Goal: Navigation & Orientation: Find specific page/section

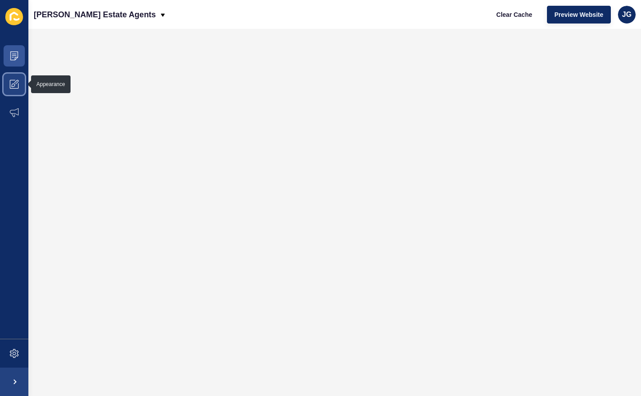
click at [15, 87] on icon at bounding box center [14, 84] width 9 height 9
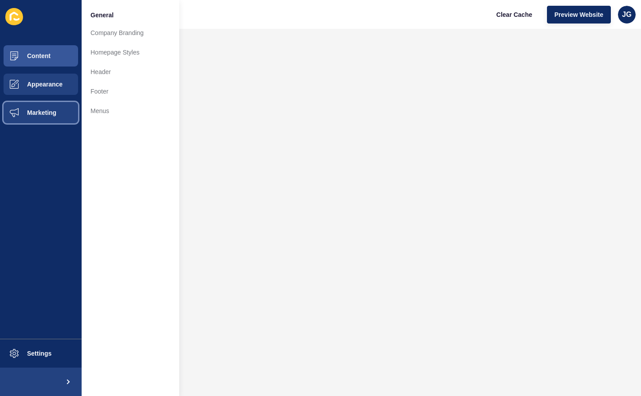
click at [18, 113] on span "Marketing" at bounding box center [28, 112] width 58 height 7
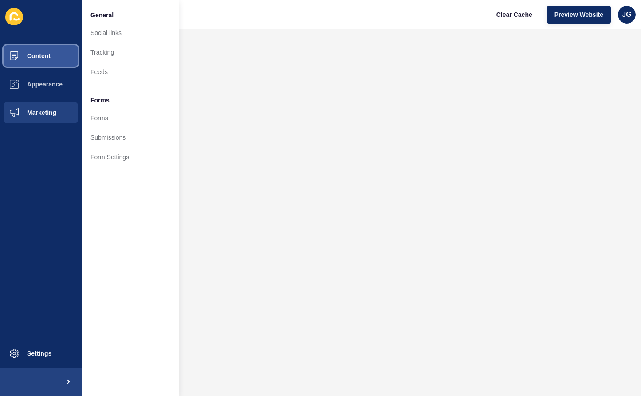
click at [23, 48] on span at bounding box center [14, 56] width 28 height 28
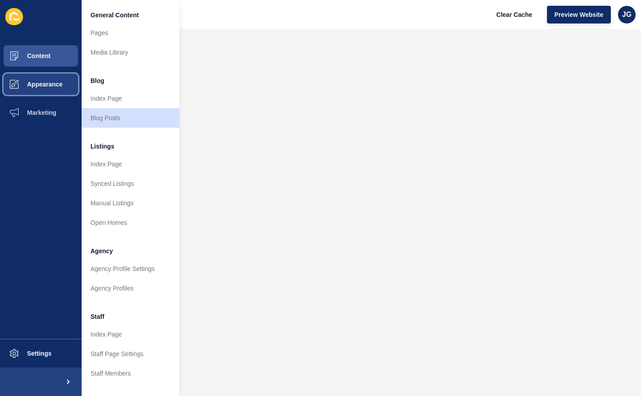
click at [49, 90] on button "Appearance" at bounding box center [41, 84] width 82 height 28
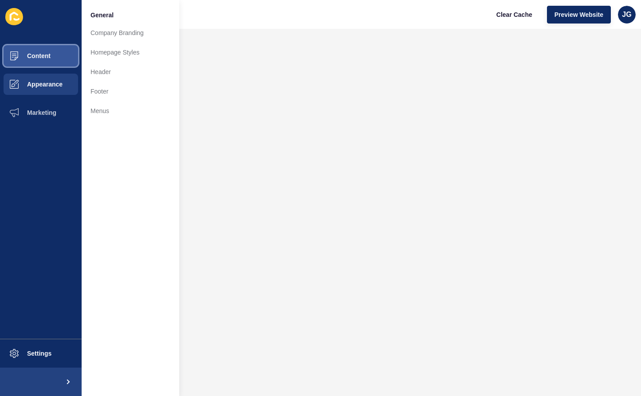
click at [59, 58] on button "Content" at bounding box center [41, 56] width 82 height 28
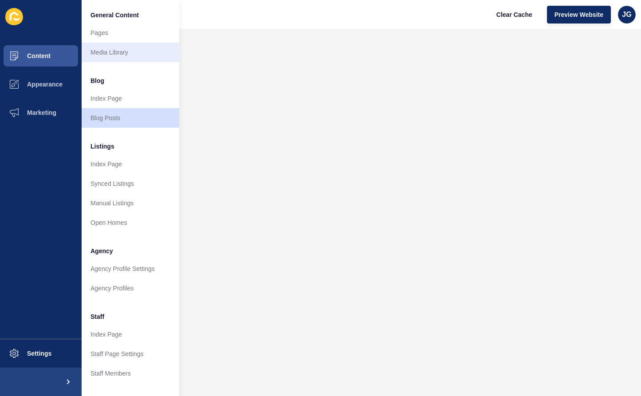
click at [135, 56] on link "Media Library" at bounding box center [131, 53] width 98 height 20
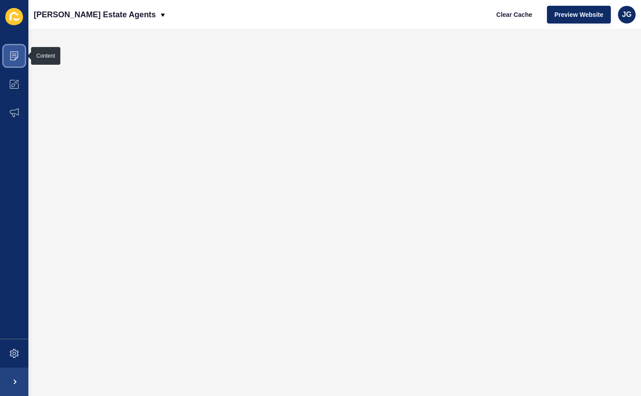
click at [16, 56] on icon at bounding box center [14, 55] width 9 height 9
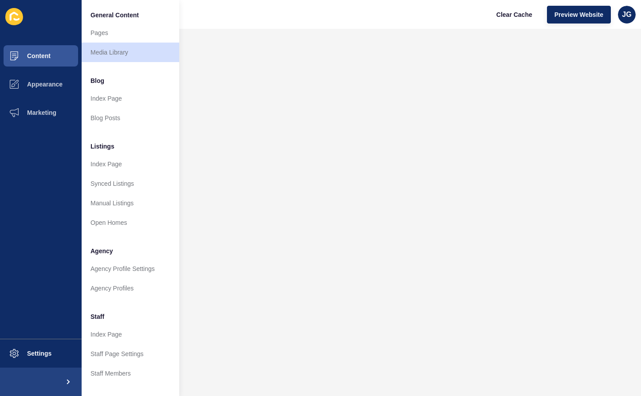
click at [101, 98] on link "Index Page" at bounding box center [131, 99] width 98 height 20
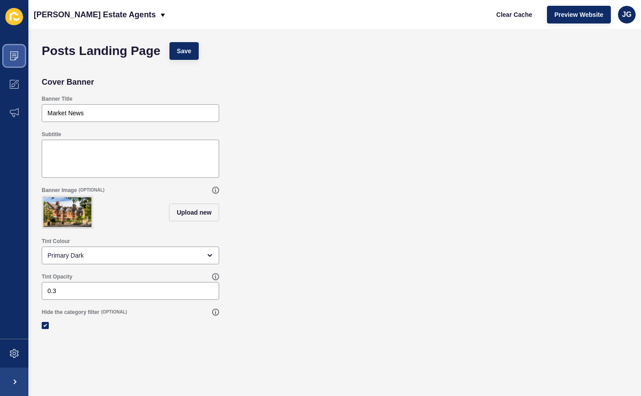
click at [23, 59] on span at bounding box center [14, 56] width 28 height 28
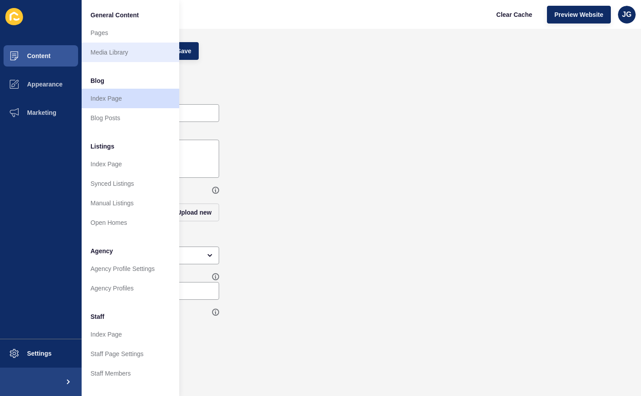
click at [124, 49] on link "Media Library" at bounding box center [131, 53] width 98 height 20
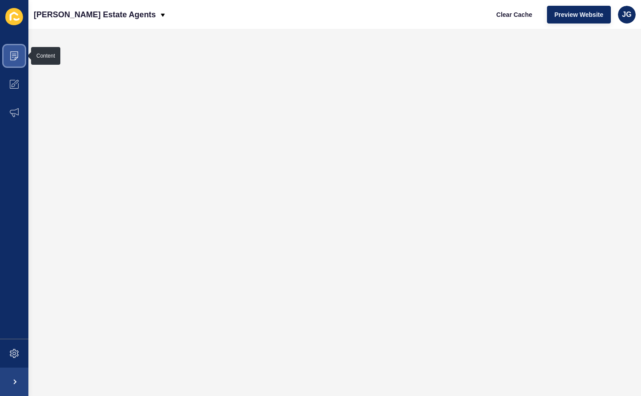
click at [19, 62] on span at bounding box center [14, 56] width 28 height 28
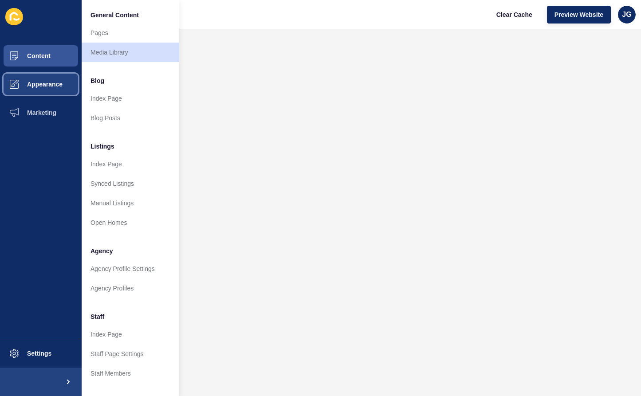
click at [48, 79] on button "Appearance" at bounding box center [41, 84] width 82 height 28
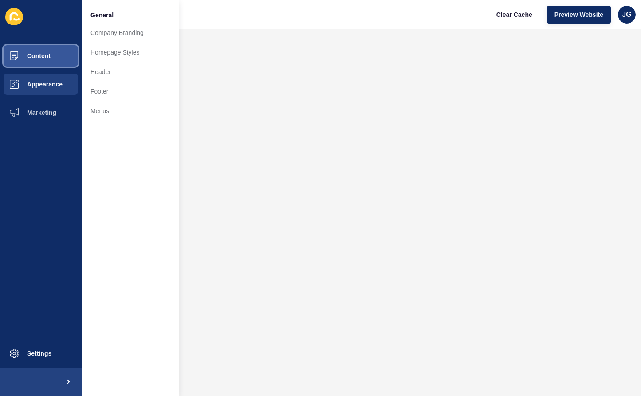
click at [48, 59] on button "Content" at bounding box center [41, 56] width 82 height 28
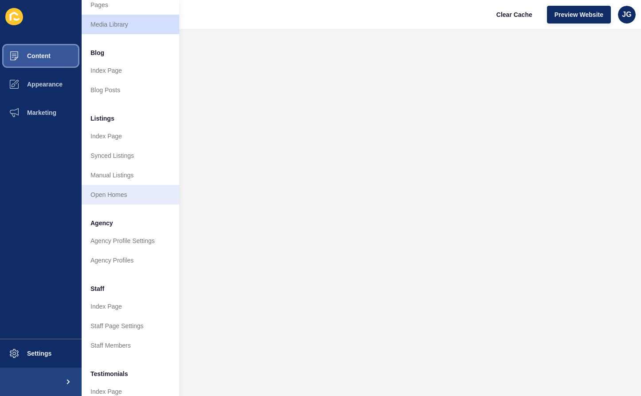
scroll to position [39, 0]
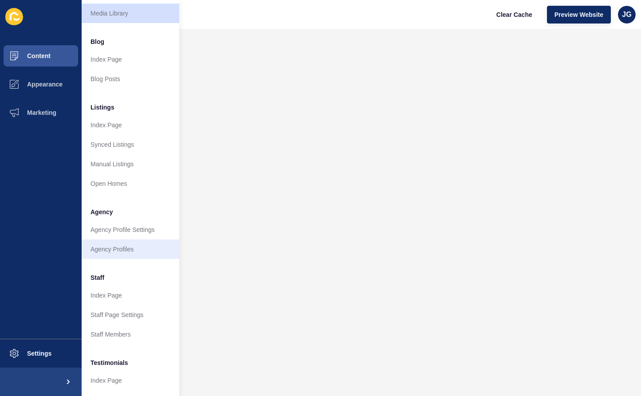
click at [106, 246] on link "Agency Profiles" at bounding box center [131, 249] width 98 height 20
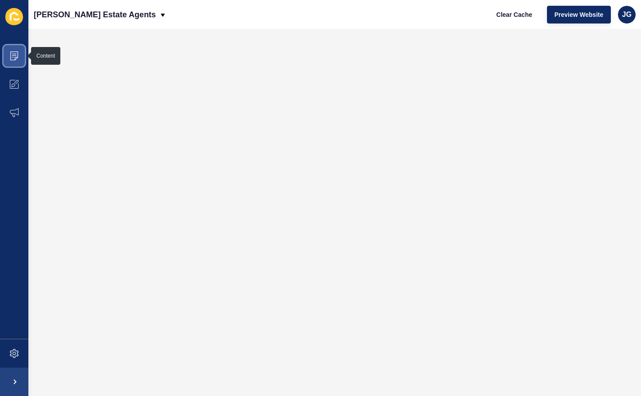
click at [13, 63] on span at bounding box center [14, 56] width 28 height 28
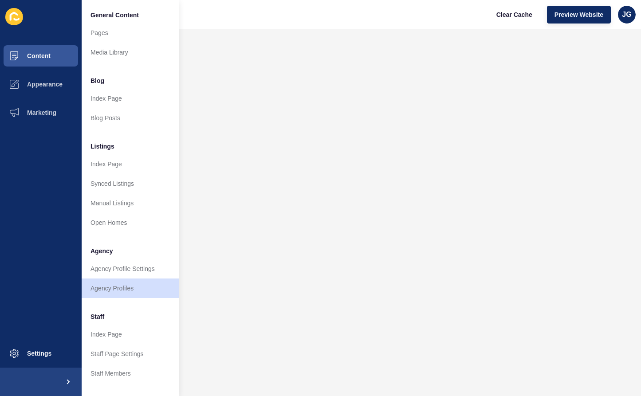
drag, startPoint x: 93, startPoint y: 291, endPoint x: 105, endPoint y: 286, distance: 12.7
click at [93, 291] on link "Agency Profiles" at bounding box center [131, 288] width 98 height 20
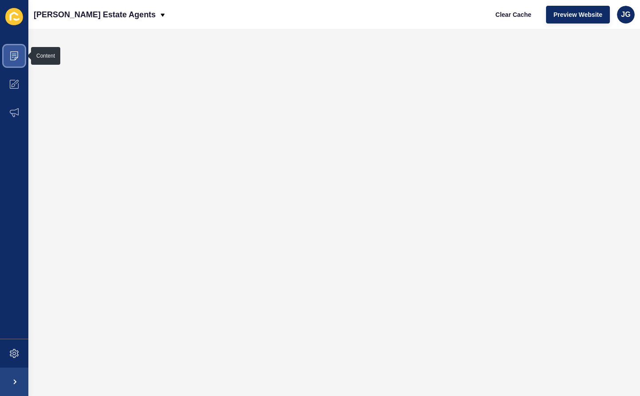
click at [8, 56] on span at bounding box center [14, 56] width 28 height 28
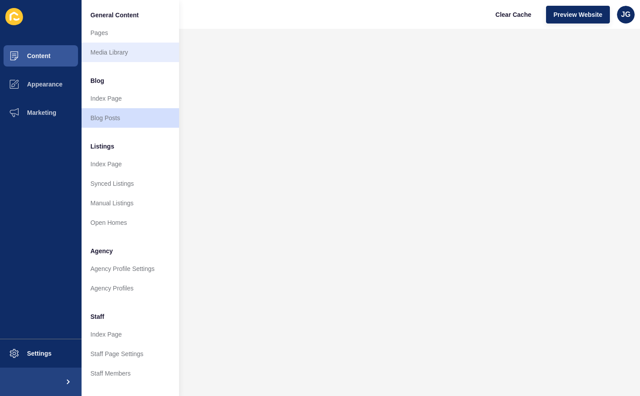
click at [133, 47] on link "Media Library" at bounding box center [131, 53] width 98 height 20
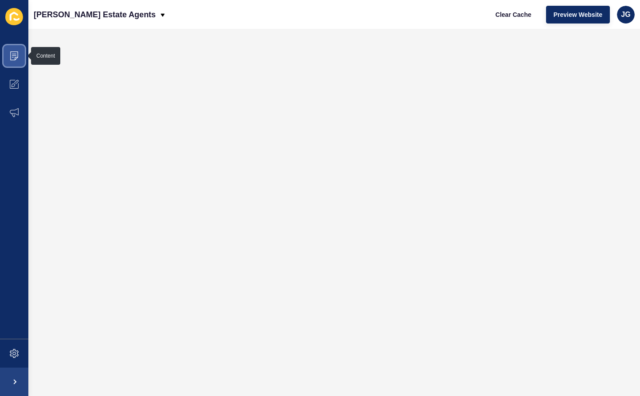
click at [27, 56] on span at bounding box center [14, 56] width 28 height 28
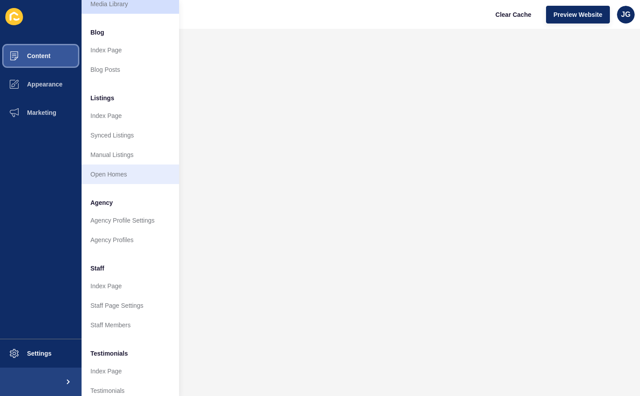
scroll to position [61, 0]
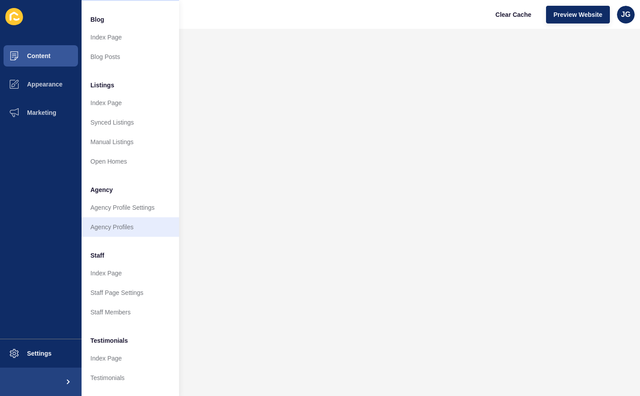
click at [135, 232] on link "Agency Profiles" at bounding box center [131, 227] width 98 height 20
